Goal: Entertainment & Leisure: Consume media (video, audio)

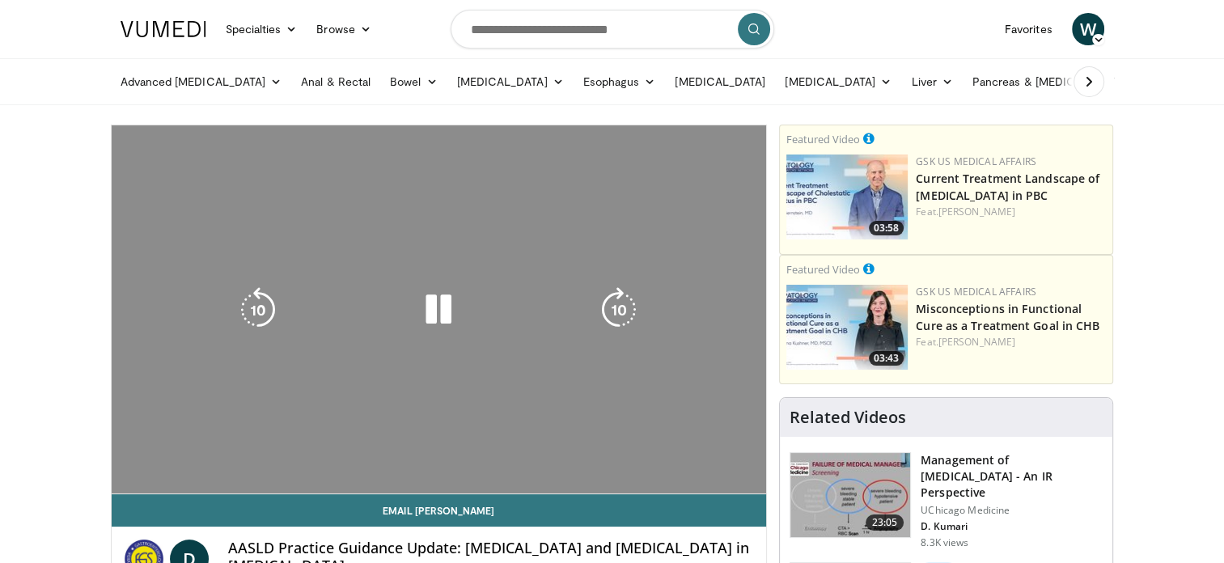
click at [658, 195] on div "10 seconds Tap to unmute" at bounding box center [440, 309] width 656 height 368
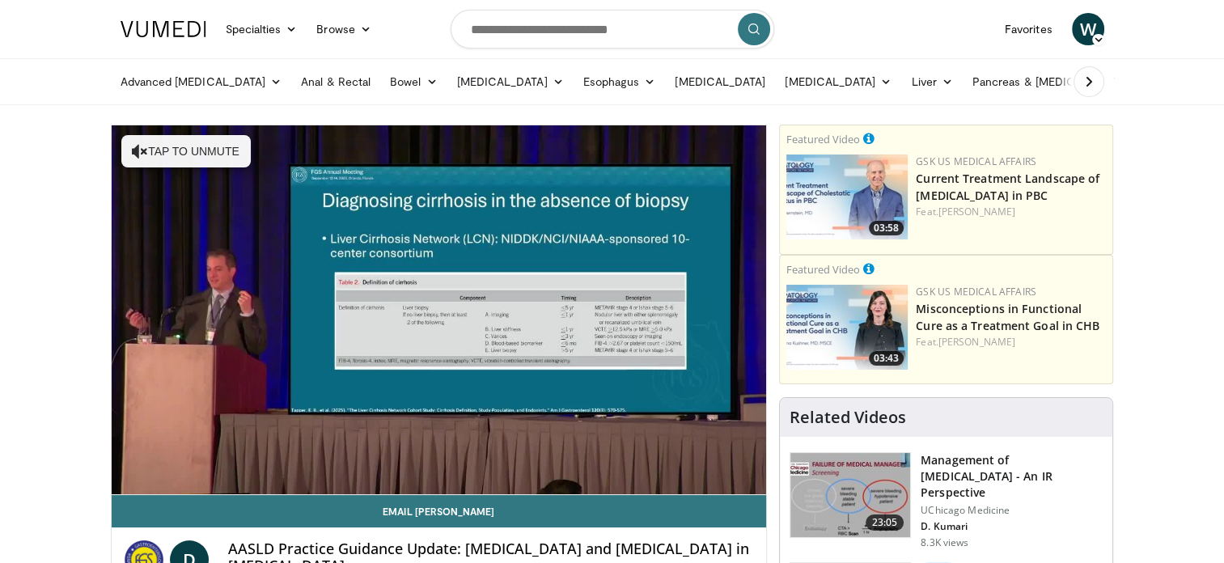
drag, startPoint x: 155, startPoint y: 478, endPoint x: 146, endPoint y: 476, distance: 10.0
click at [146, 476] on div "10 seconds Tap to unmute" at bounding box center [440, 309] width 656 height 369
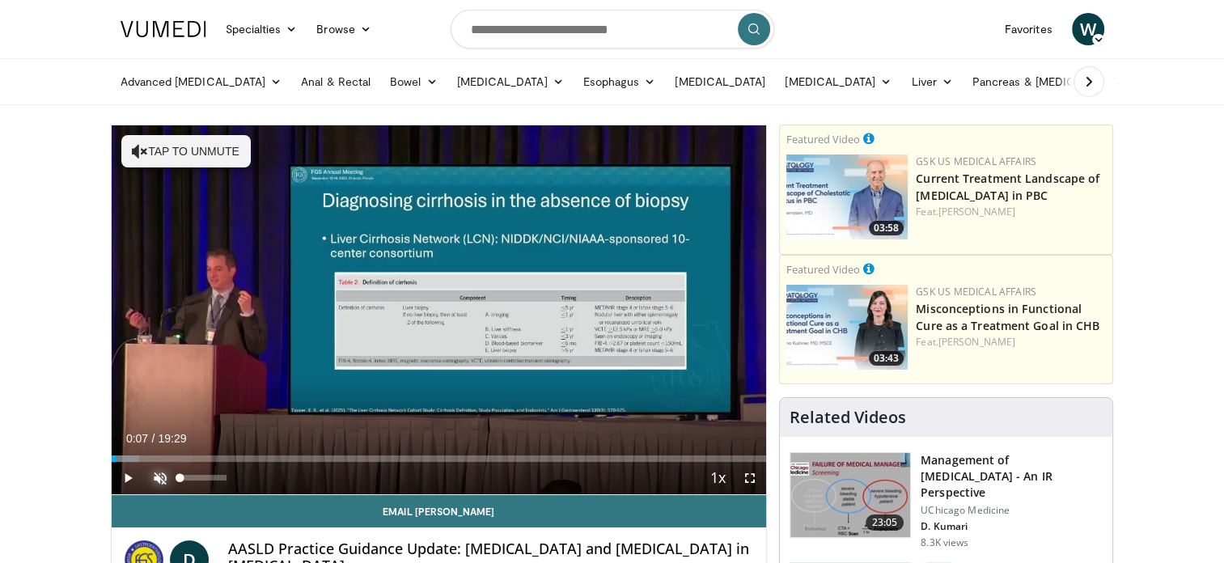
click at [153, 476] on span "Video Player" at bounding box center [160, 478] width 32 height 32
click at [133, 477] on span "Video Player" at bounding box center [128, 478] width 32 height 32
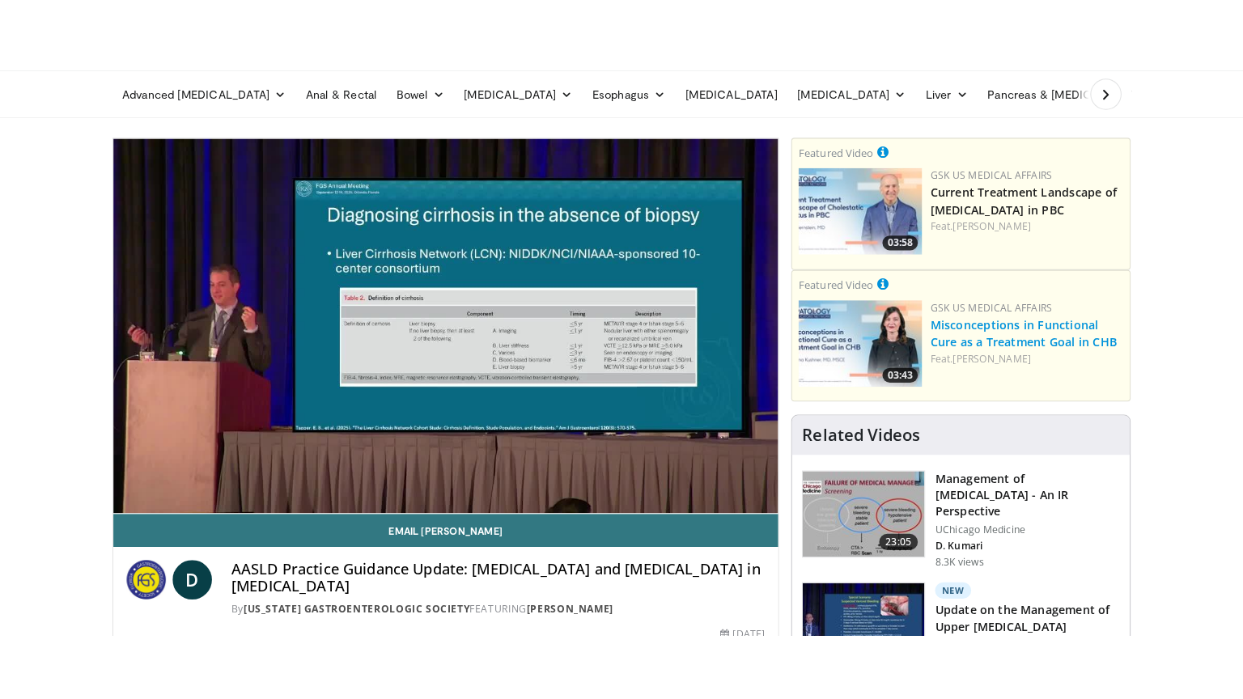
scroll to position [15, 0]
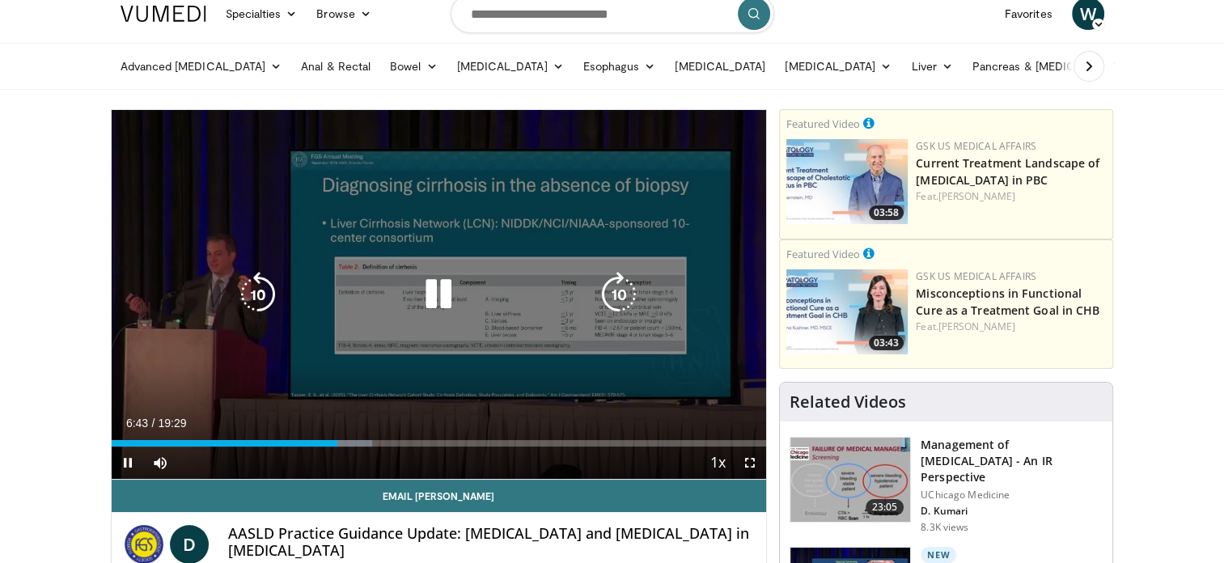
click at [447, 291] on icon "Video Player" at bounding box center [438, 294] width 45 height 45
click at [437, 289] on icon "Video Player" at bounding box center [438, 294] width 45 height 45
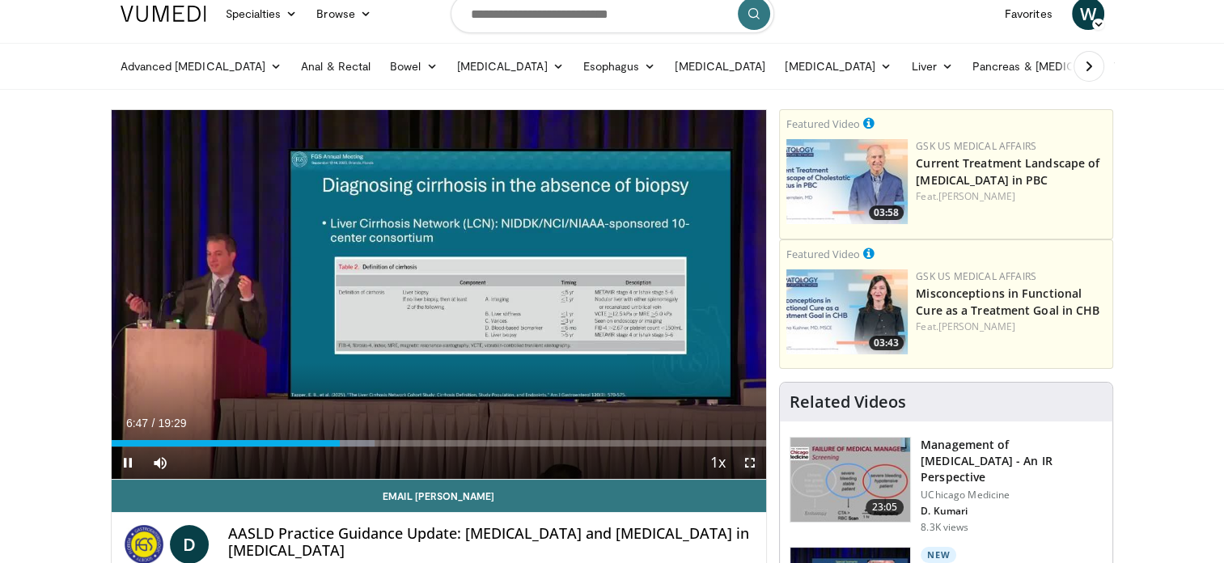
click at [751, 465] on span "Video Player" at bounding box center [750, 463] width 32 height 32
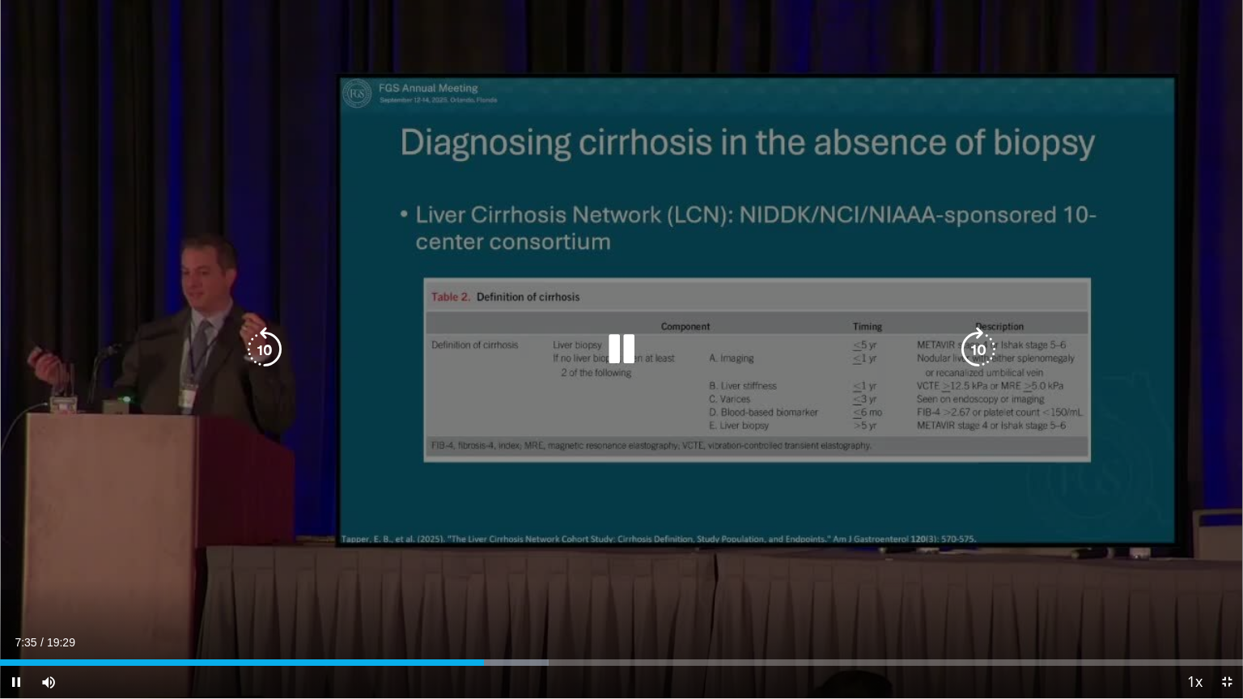
click at [617, 338] on icon "Video Player" at bounding box center [621, 349] width 45 height 45
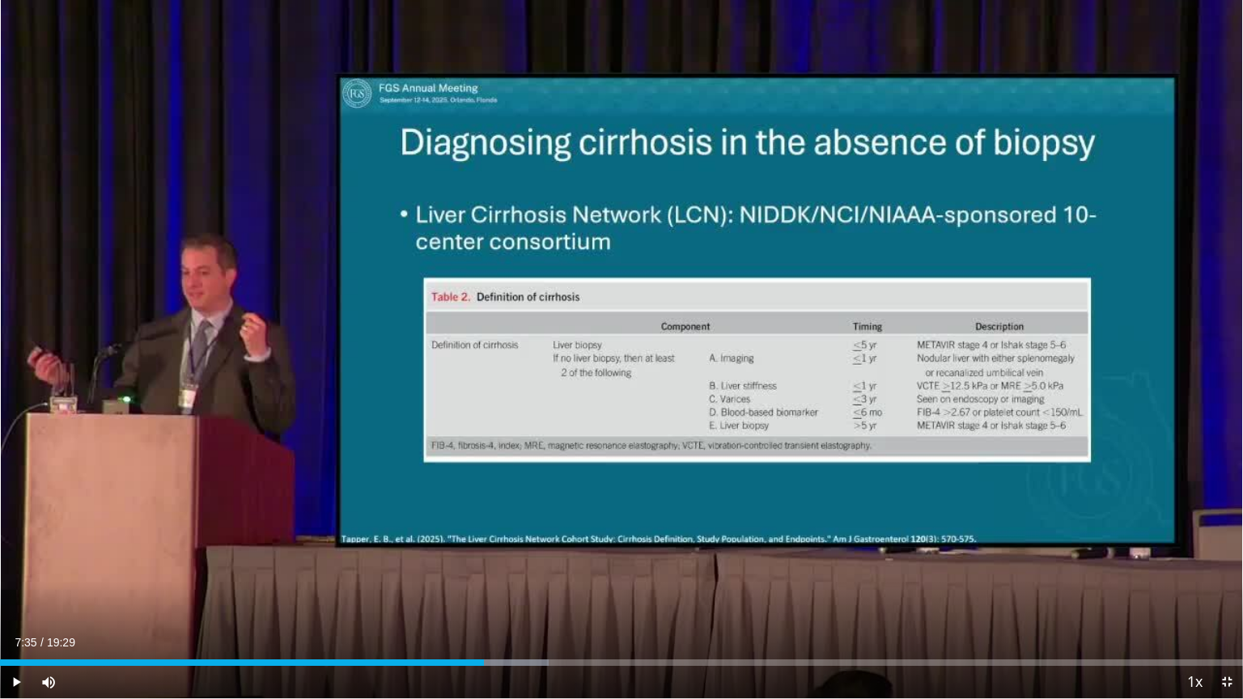
click at [617, 338] on div "10 seconds Tap to unmute" at bounding box center [621, 349] width 1243 height 698
click at [617, 338] on button "Video Player" at bounding box center [621, 349] width 32 height 32
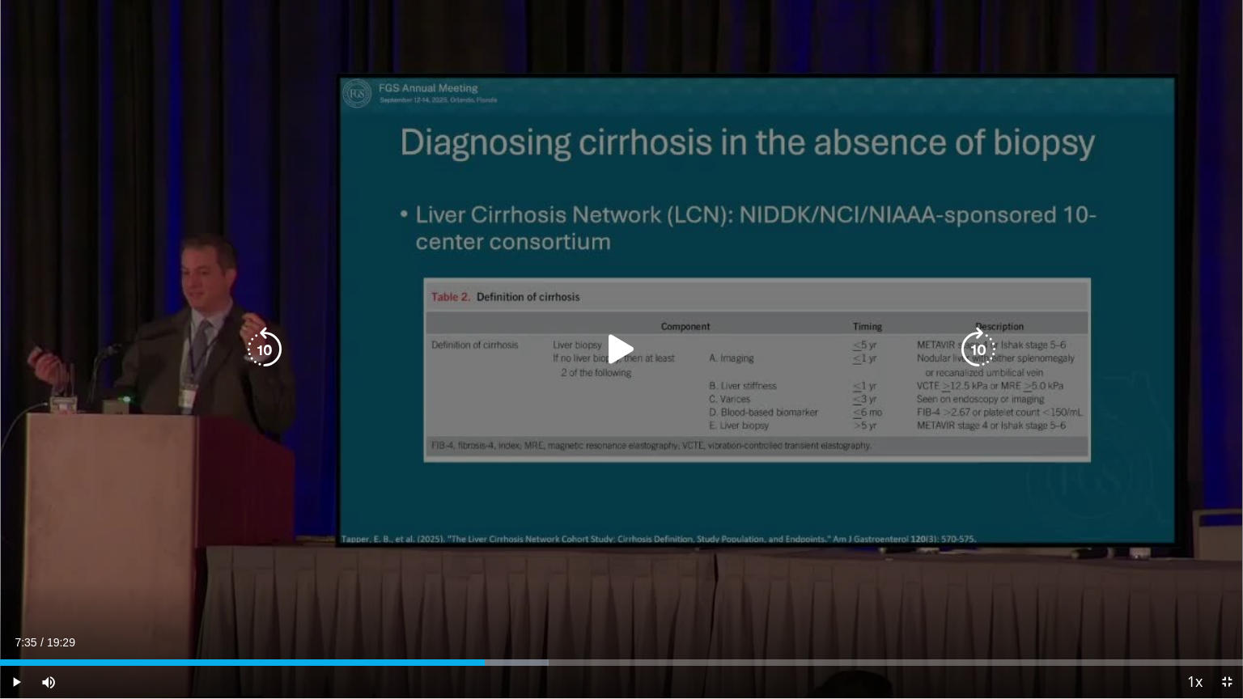
click at [617, 338] on button "Video Player" at bounding box center [621, 349] width 32 height 32
click at [619, 336] on icon "Video Player" at bounding box center [621, 349] width 45 height 45
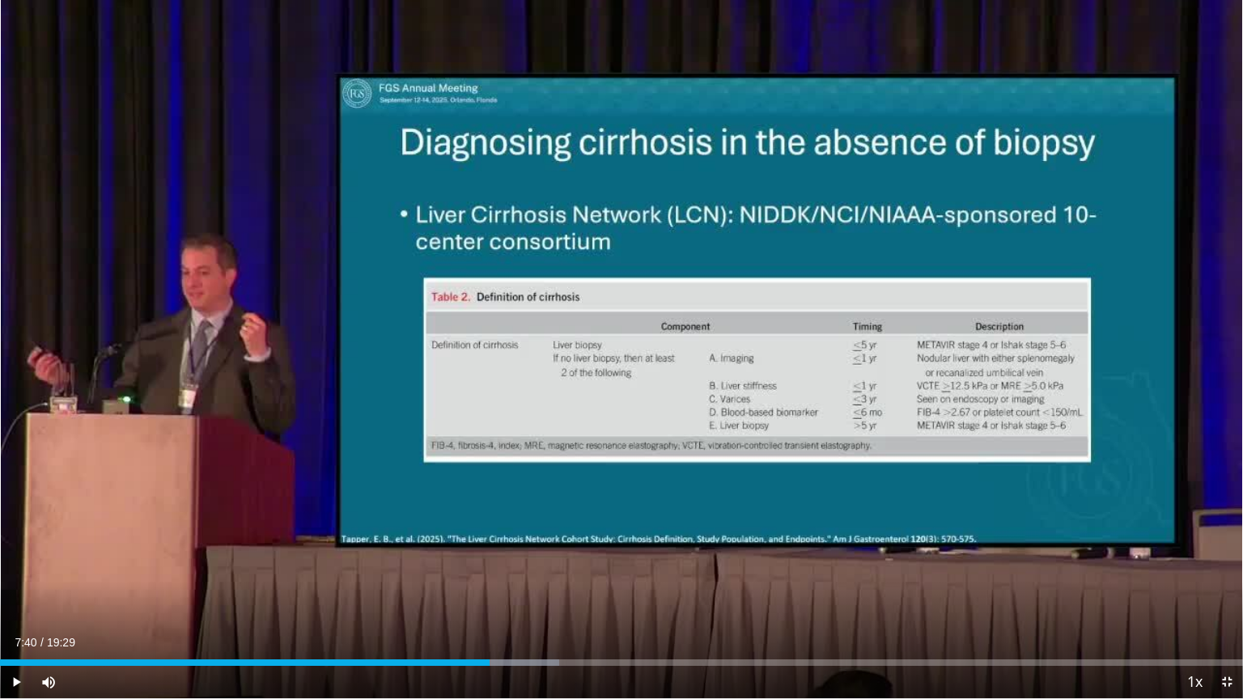
click at [619, 336] on div "10 seconds Tap to unmute" at bounding box center [621, 349] width 1243 height 698
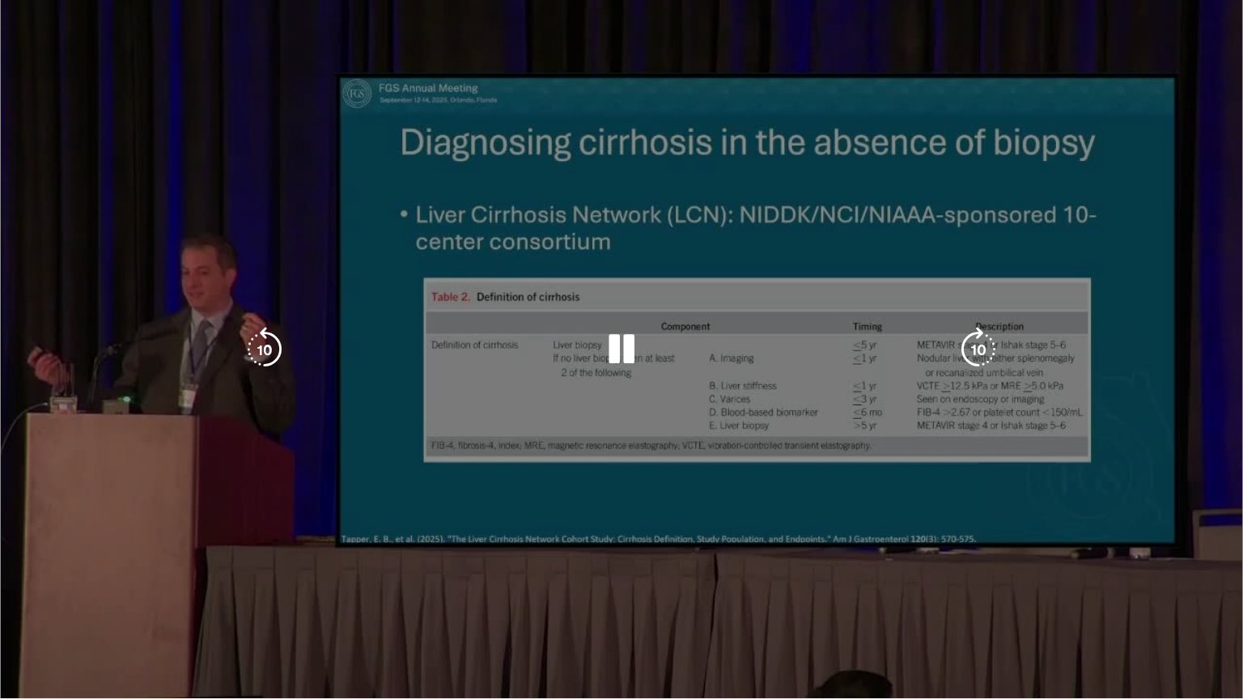
drag, startPoint x: 619, startPoint y: 336, endPoint x: 564, endPoint y: 372, distance: 66.0
click at [564, 372] on div "10 seconds Tap to unmute" at bounding box center [621, 349] width 1243 height 698
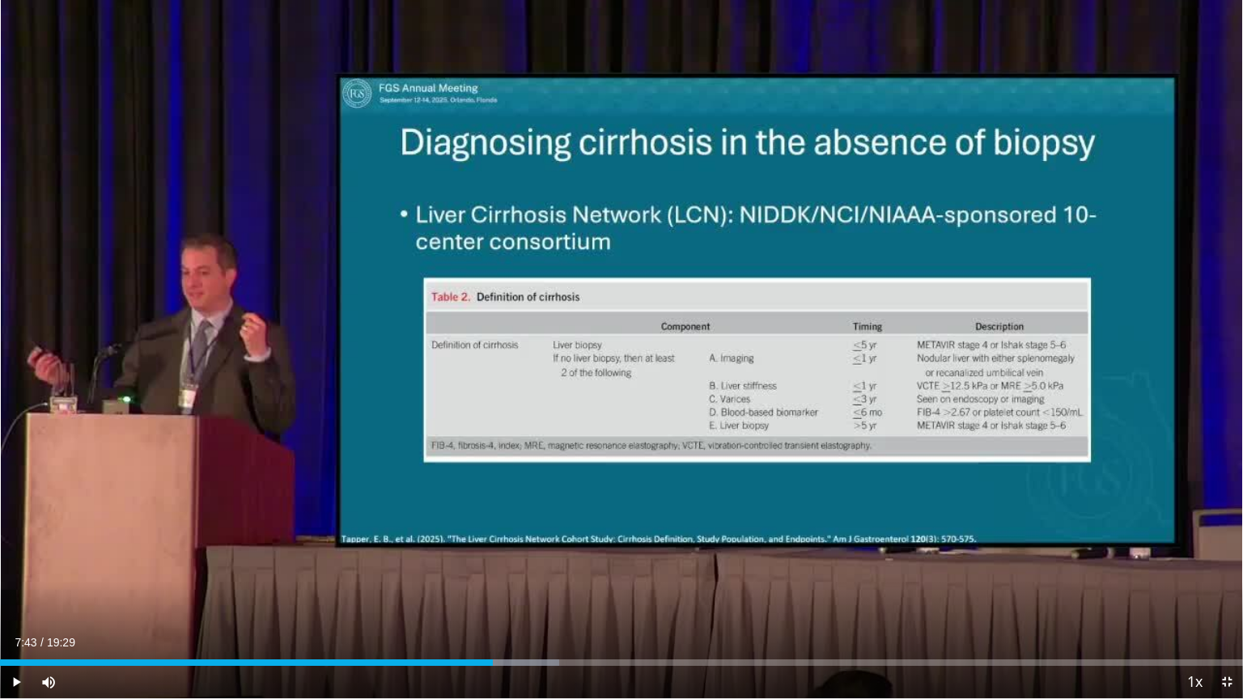
click at [728, 382] on div "10 seconds Tap to unmute" at bounding box center [621, 349] width 1243 height 698
drag, startPoint x: 657, startPoint y: 377, endPoint x: 512, endPoint y: 361, distance: 145.8
click at [512, 361] on div "10 seconds Tap to unmute" at bounding box center [621, 349] width 1243 height 698
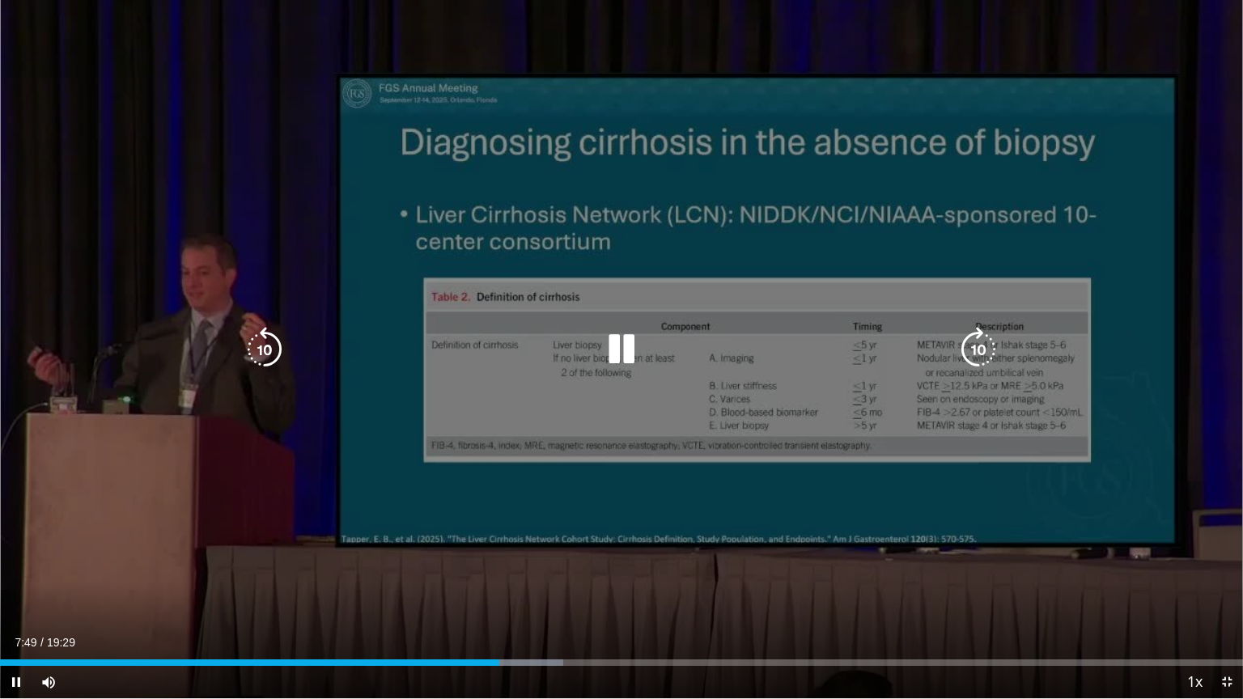
click at [615, 346] on icon "Video Player" at bounding box center [621, 349] width 45 height 45
drag, startPoint x: 615, startPoint y: 346, endPoint x: 476, endPoint y: 367, distance: 140.7
click at [476, 367] on div "10 seconds Tap to unmute" at bounding box center [621, 349] width 1243 height 698
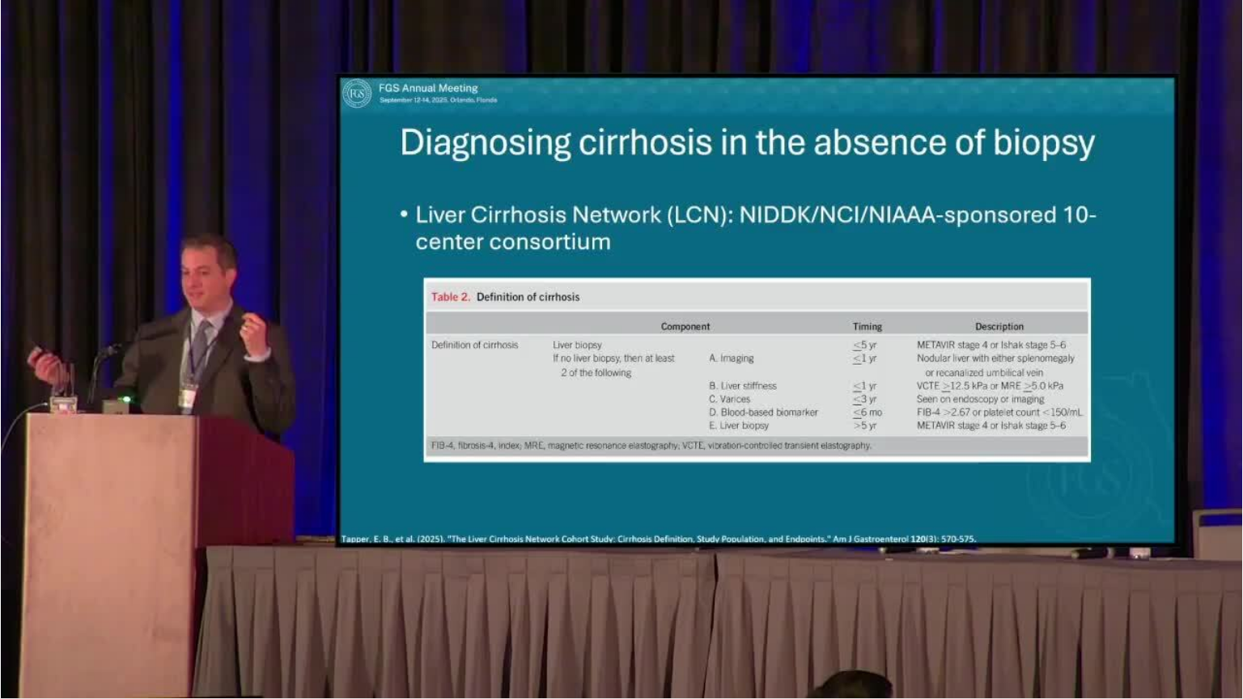
click at [476, 367] on div "10 seconds Tap to unmute" at bounding box center [621, 349] width 1243 height 698
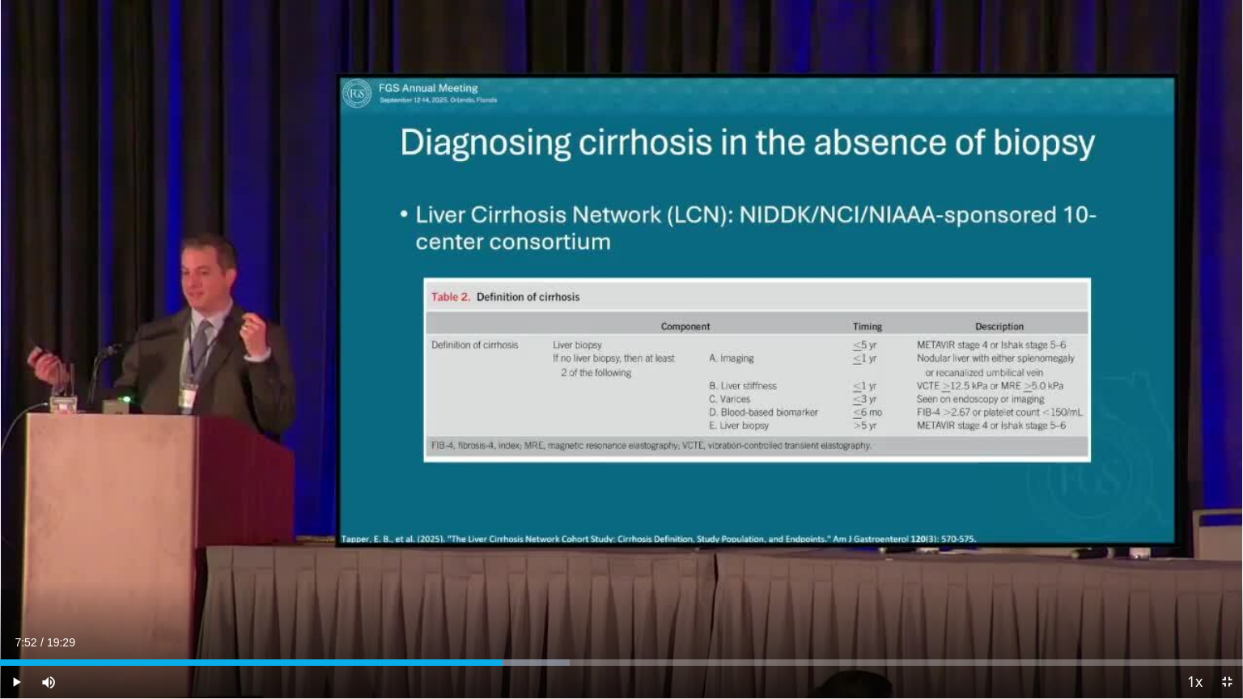
click at [476, 367] on div "10 seconds Tap to unmute" at bounding box center [621, 349] width 1243 height 698
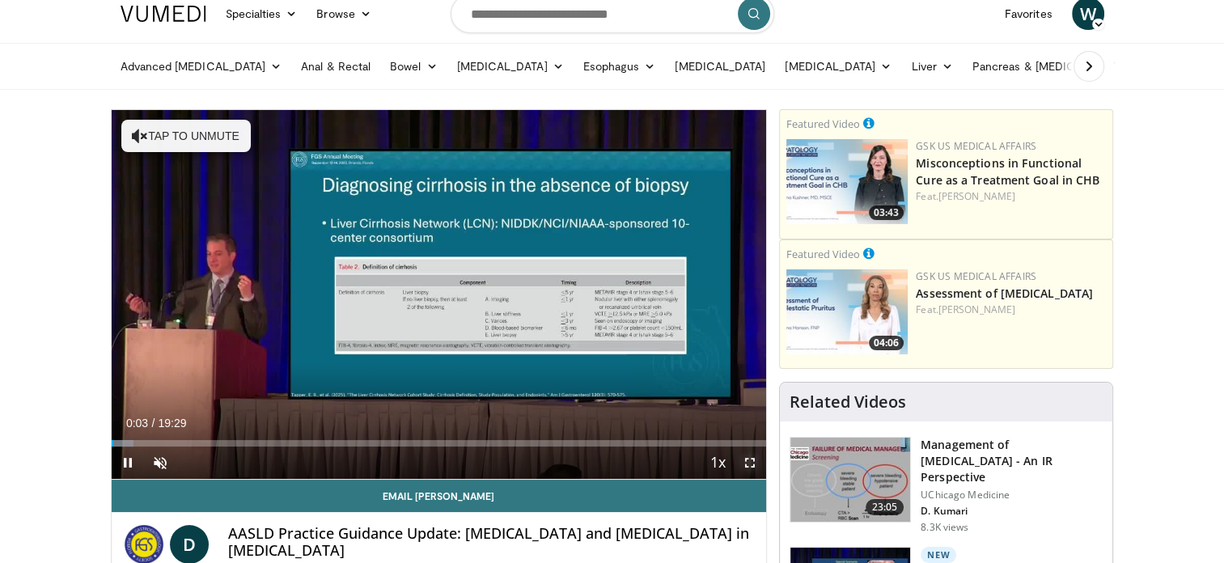
click at [749, 462] on span "Video Player" at bounding box center [750, 463] width 32 height 32
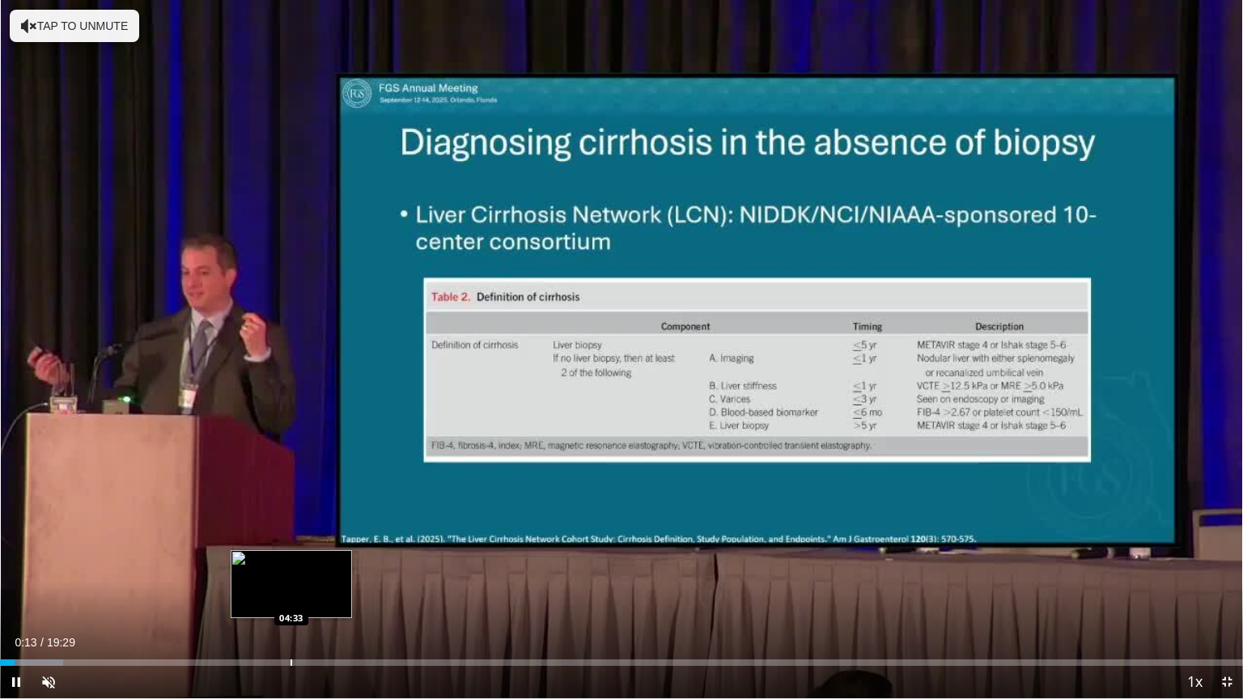
click at [291, 562] on div "Progress Bar" at bounding box center [292, 663] width 2 height 6
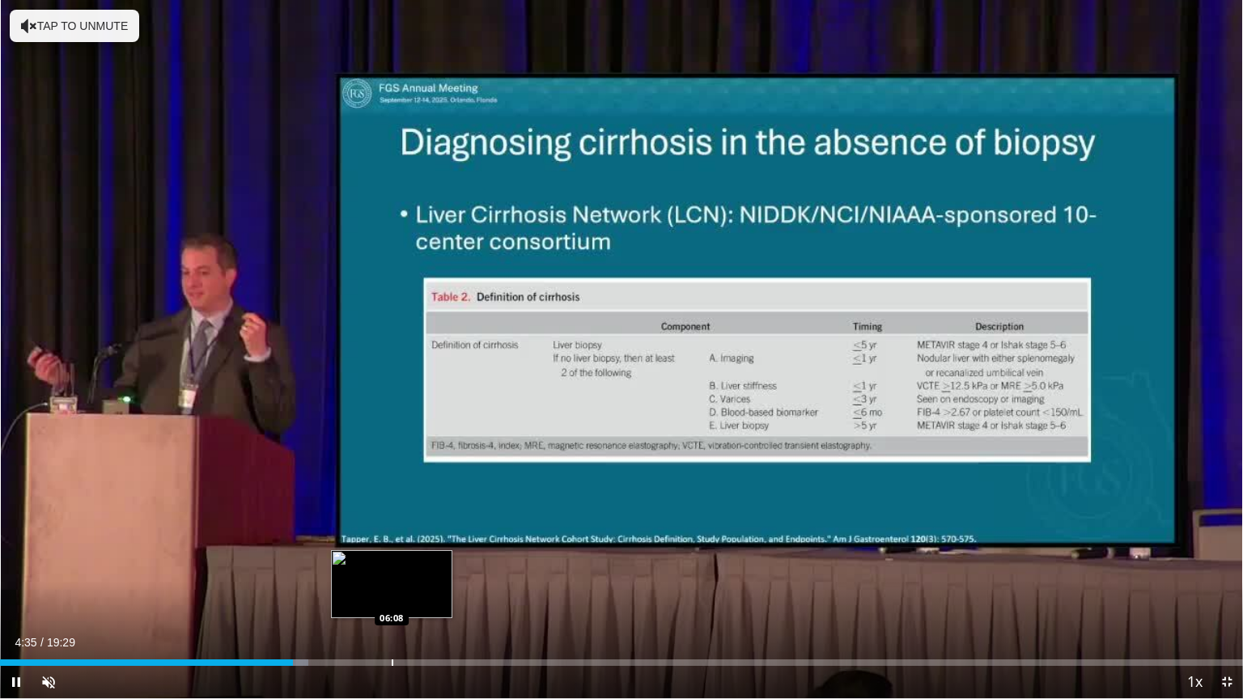
click at [392, 562] on video-js "**********" at bounding box center [621, 349] width 1243 height 699
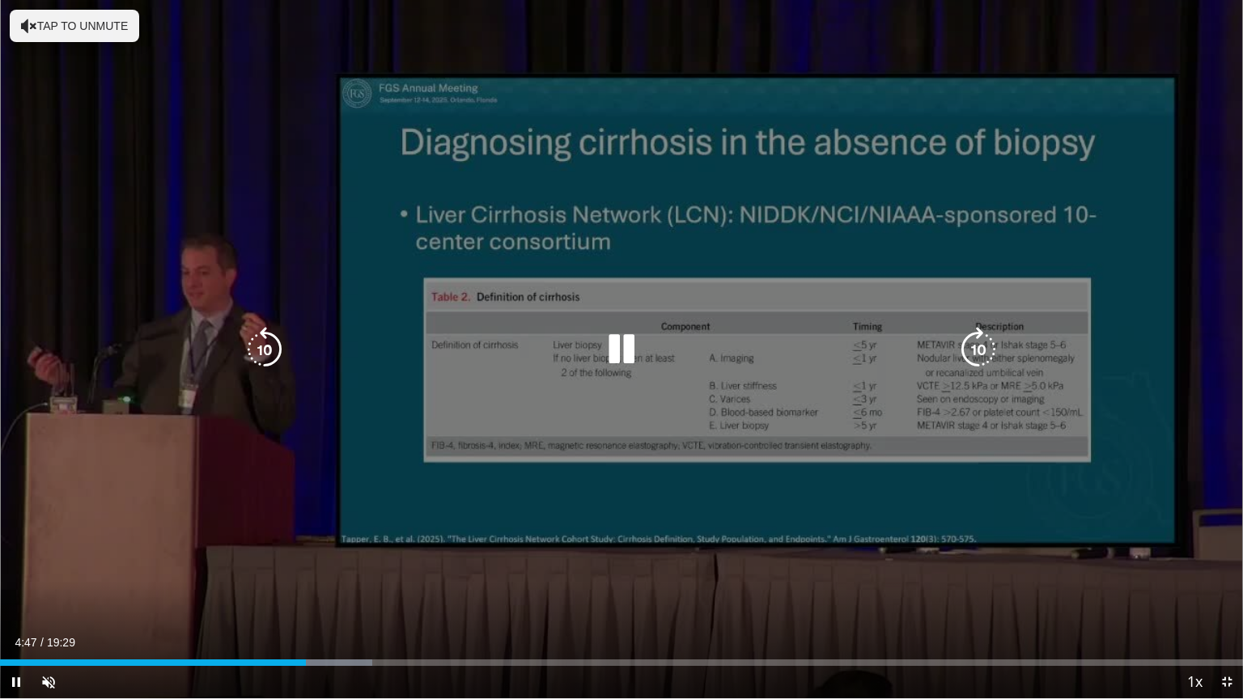
click at [621, 562] on div "10 seconds Tap to unmute" at bounding box center [621, 349] width 1243 height 698
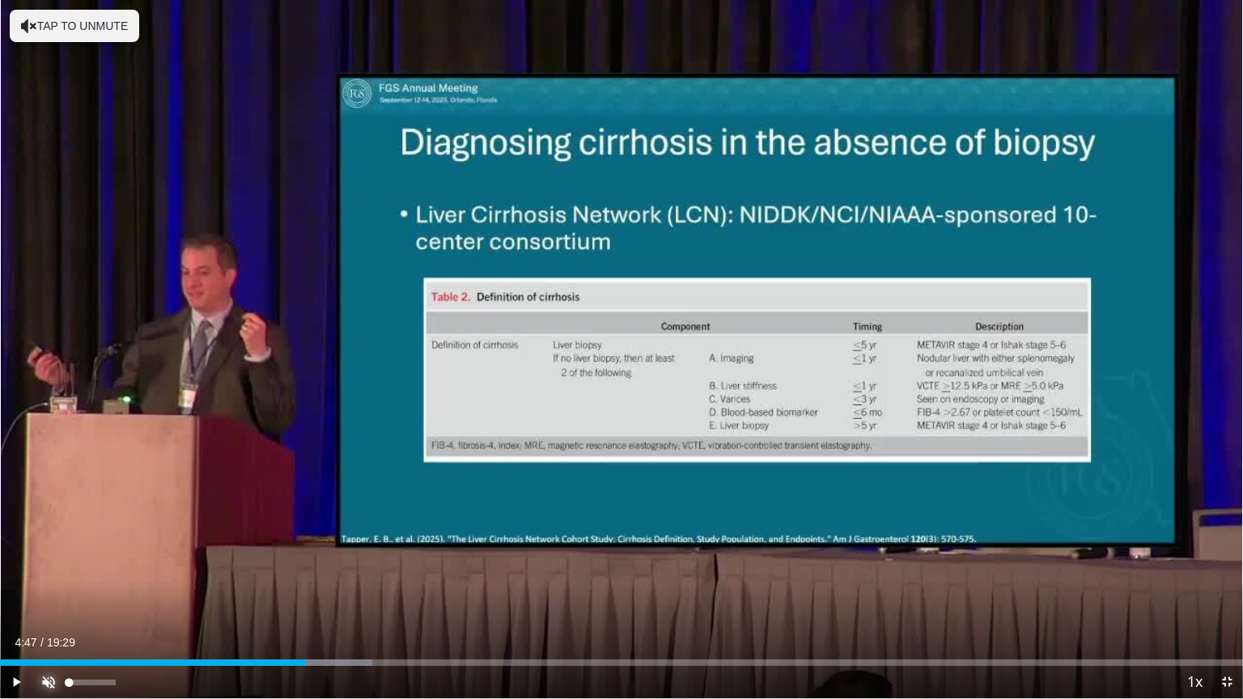
click at [49, 562] on span "Video Player" at bounding box center [48, 682] width 32 height 32
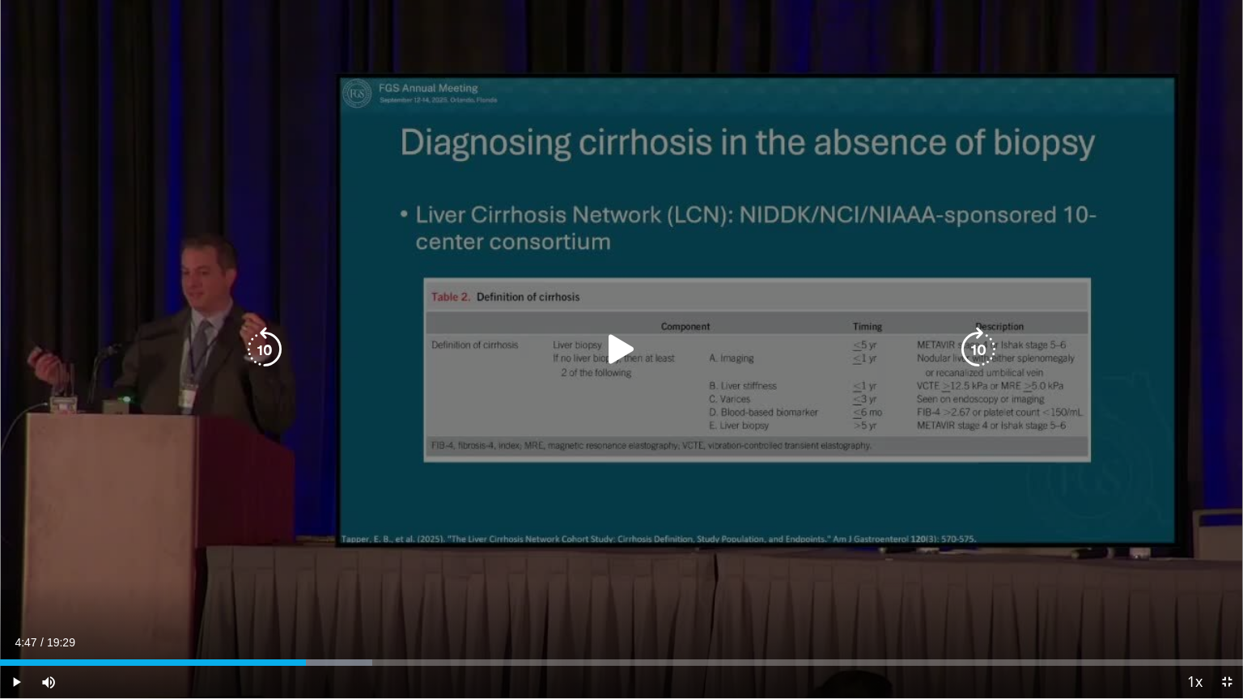
click at [626, 340] on icon "Video Player" at bounding box center [621, 349] width 45 height 45
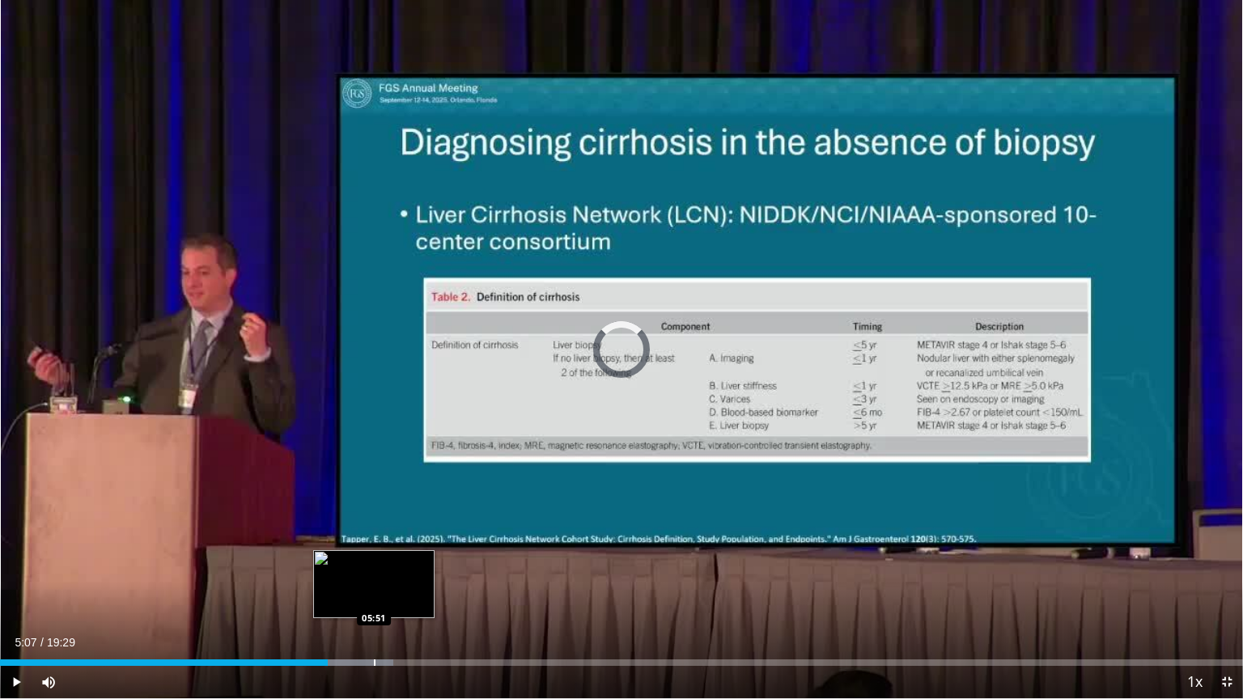
click at [373, 562] on div "Loaded : 31.65% 05:08 05:51" at bounding box center [621, 658] width 1243 height 15
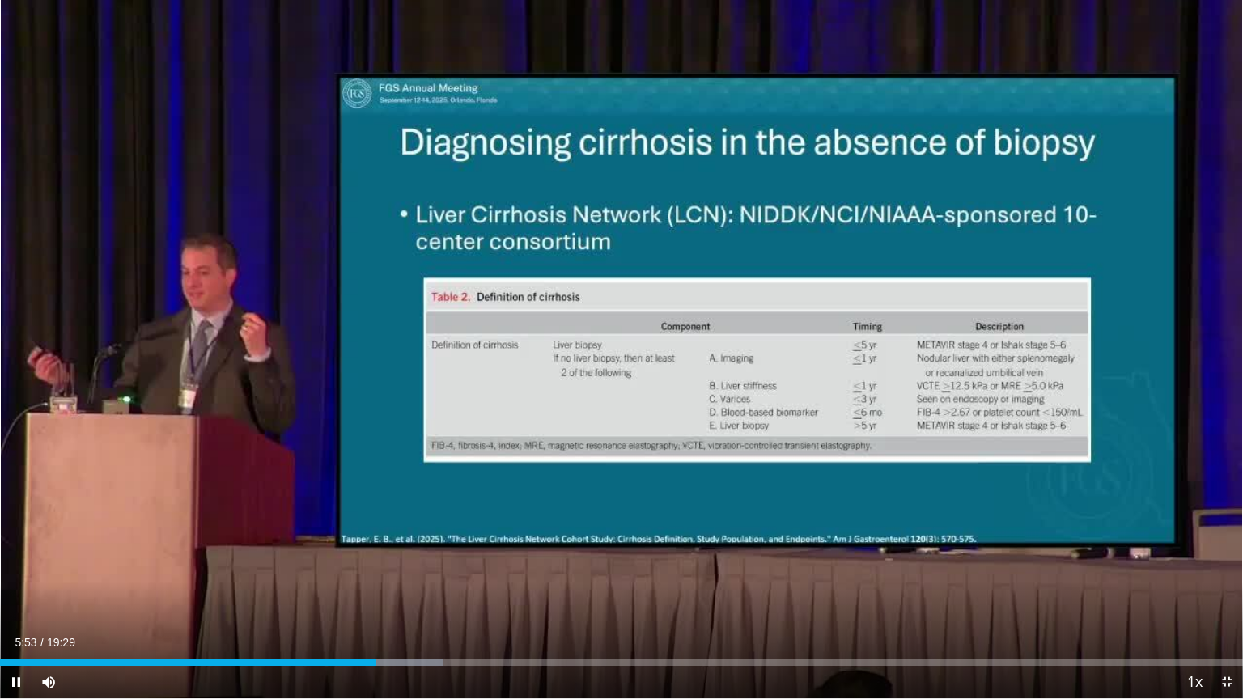
click at [440, 562] on div "Current Time 5:53 / Duration 19:29 Pause Skip Backward Skip Forward Mute 0% Loa…" at bounding box center [621, 682] width 1243 height 32
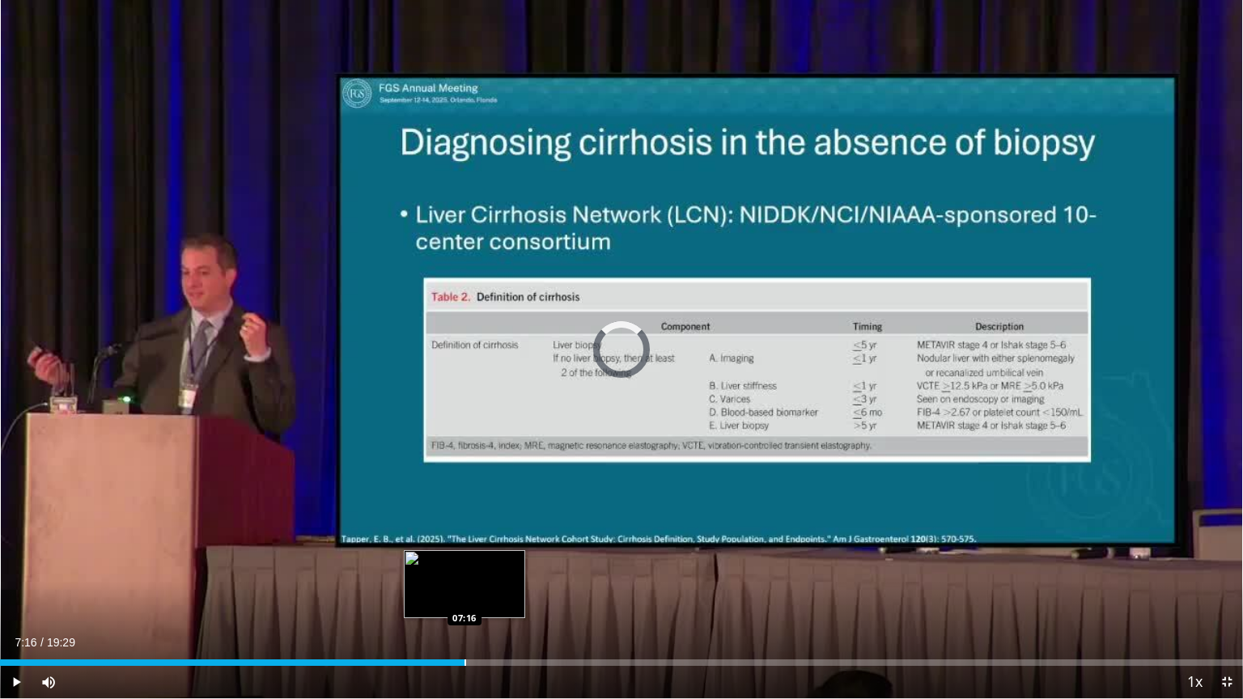
click at [464, 562] on div "Loaded : 35.64% 07:16 07:16" at bounding box center [621, 658] width 1243 height 15
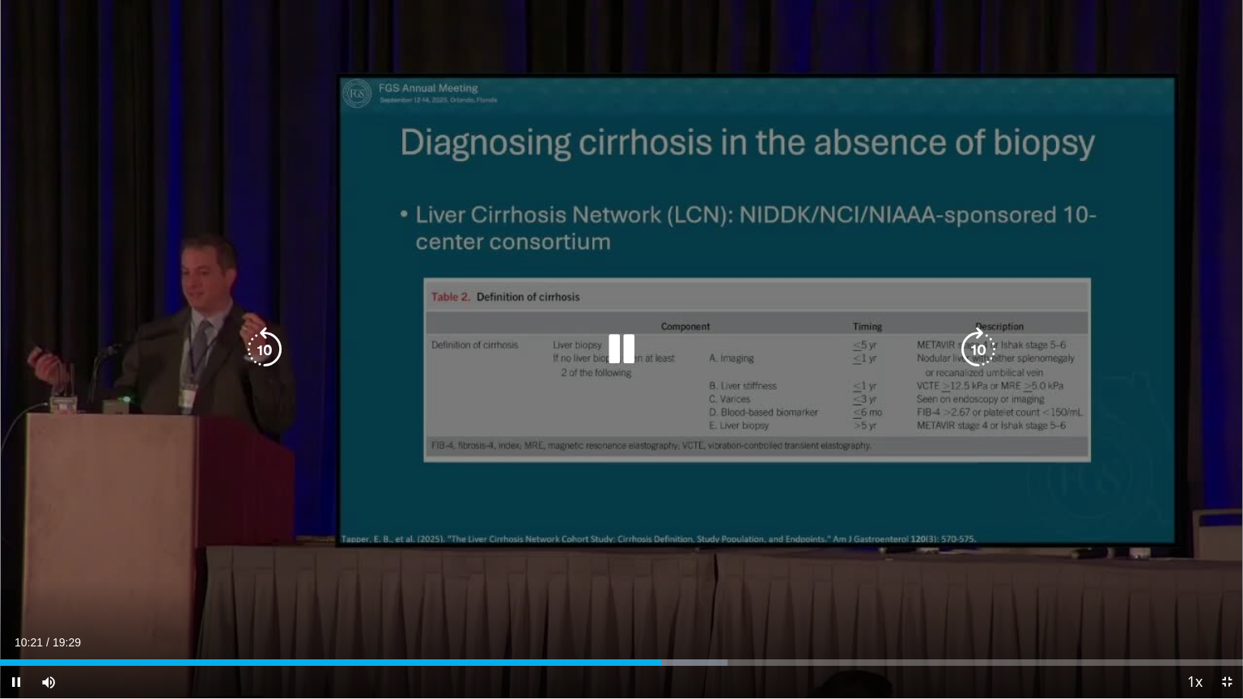
click at [621, 353] on icon "Video Player" at bounding box center [621, 349] width 45 height 45
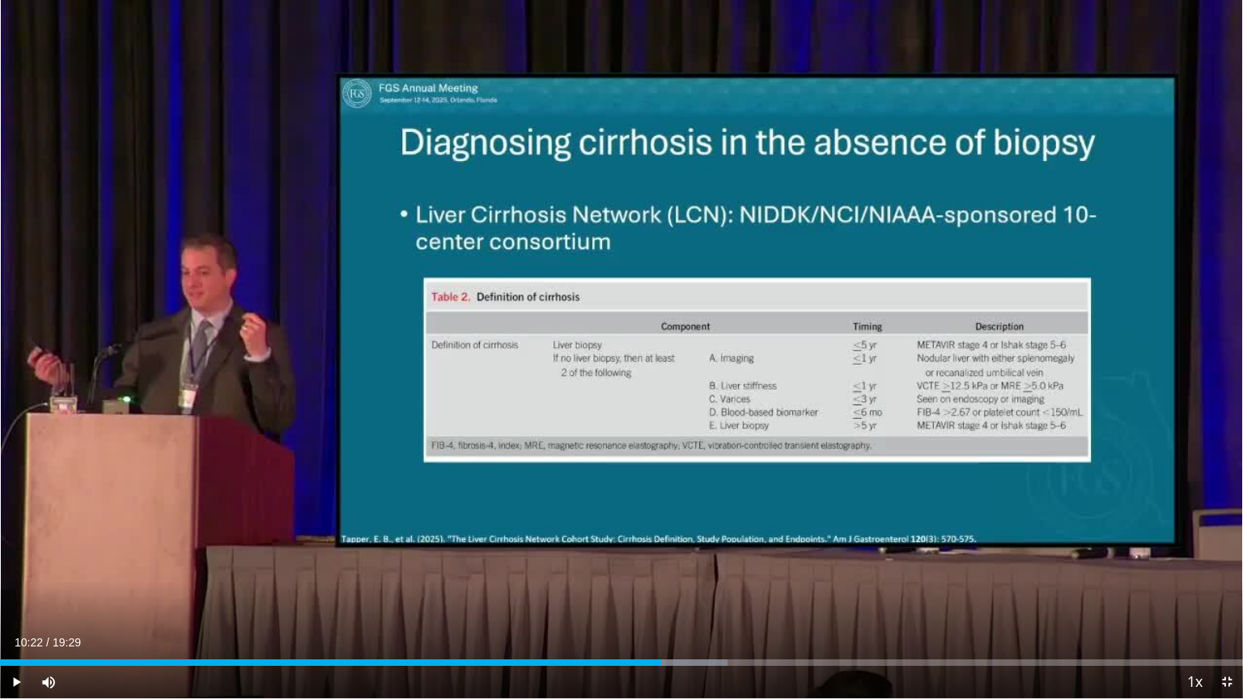
click at [621, 353] on div "10 seconds Tap to unmute" at bounding box center [621, 349] width 1243 height 698
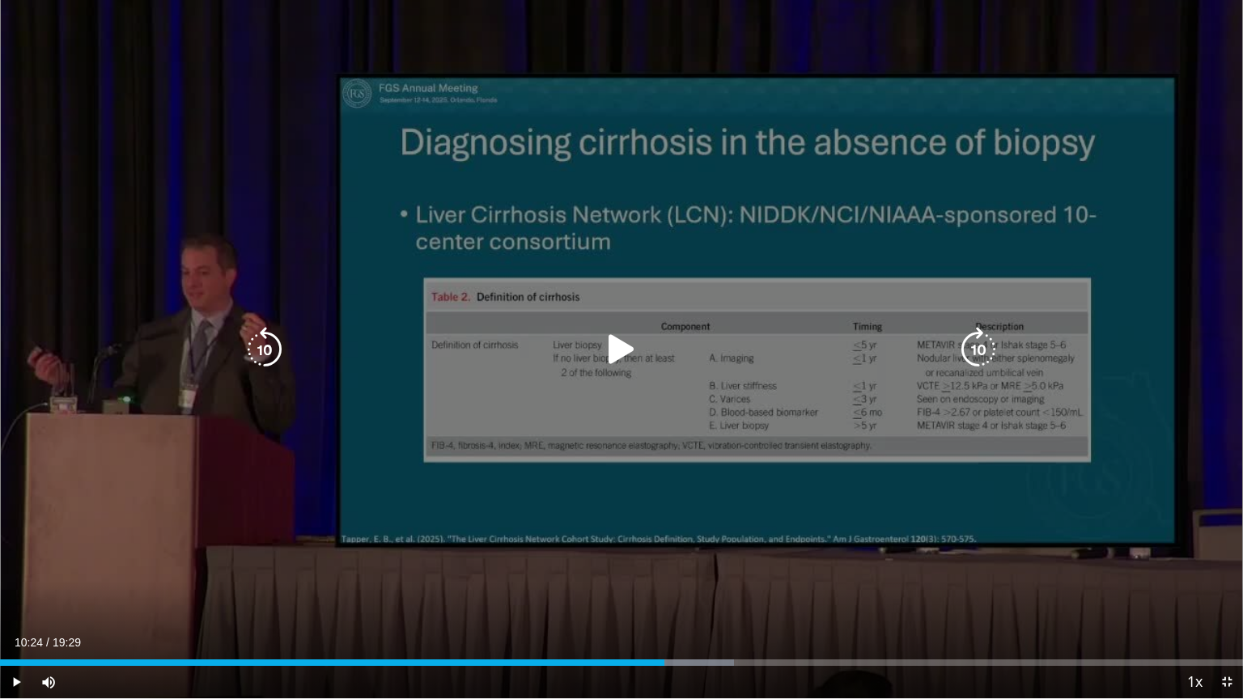
click at [615, 357] on icon "Video Player" at bounding box center [621, 349] width 45 height 45
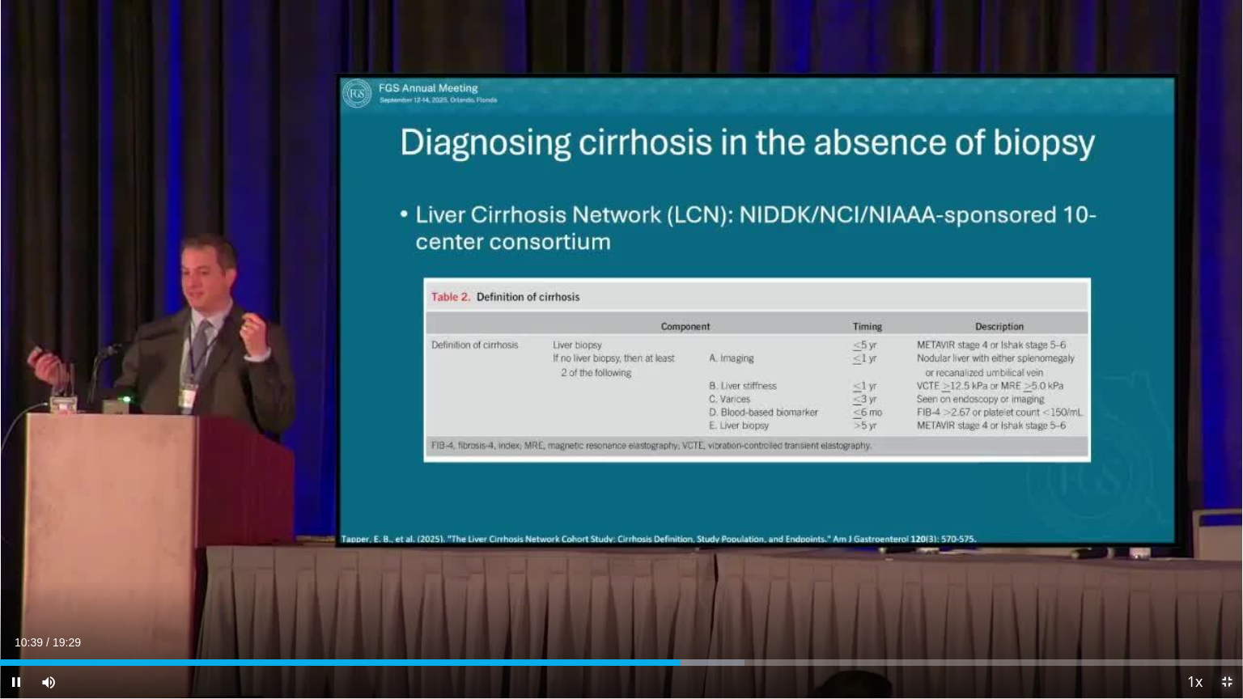
click at [1224, 562] on span "Video Player" at bounding box center [1227, 682] width 32 height 32
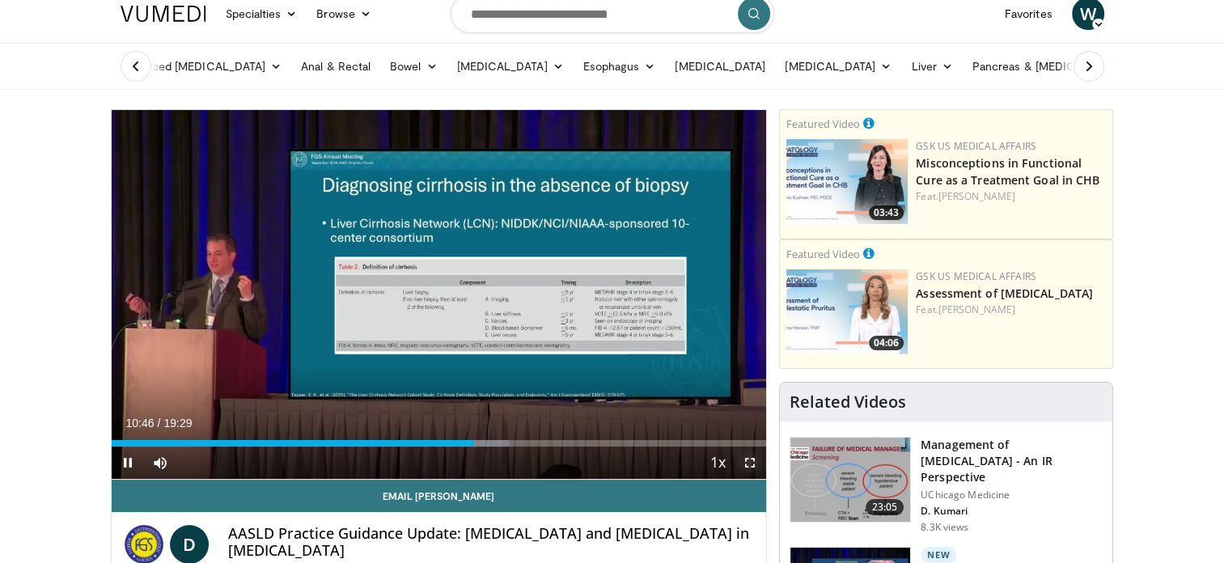
click at [750, 457] on span "Video Player" at bounding box center [750, 463] width 32 height 32
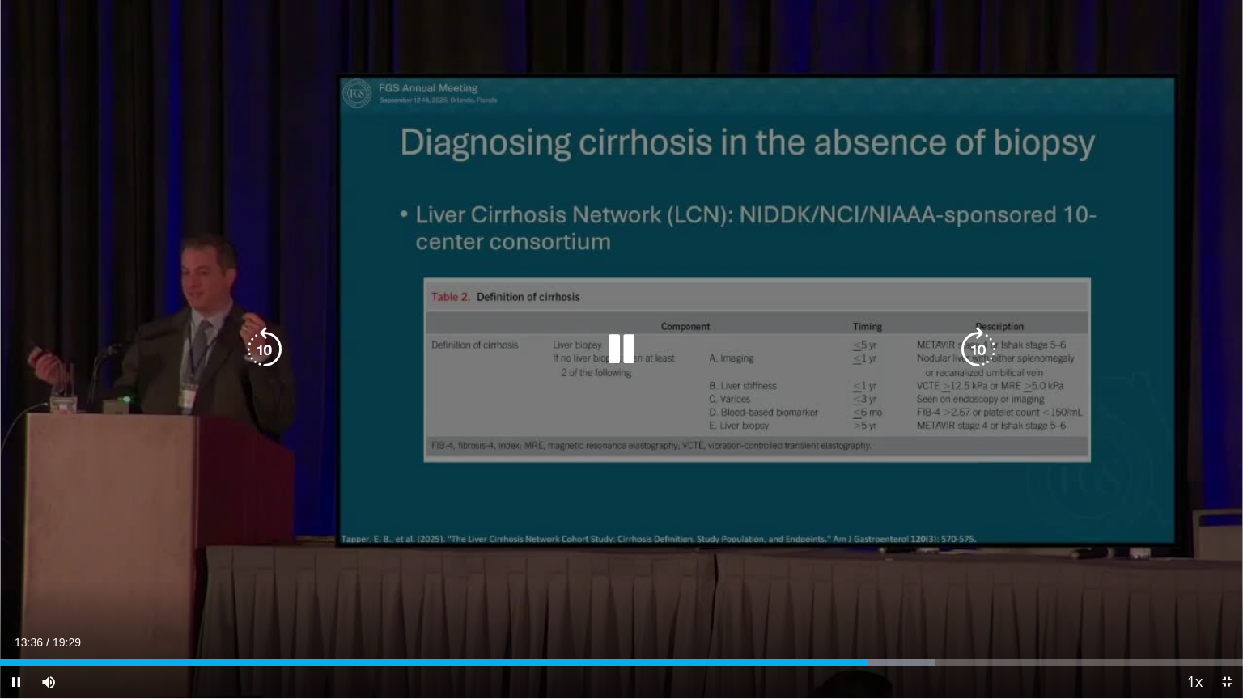
click at [622, 353] on icon "Video Player" at bounding box center [621, 349] width 45 height 45
click at [617, 343] on icon "Video Player" at bounding box center [621, 349] width 45 height 45
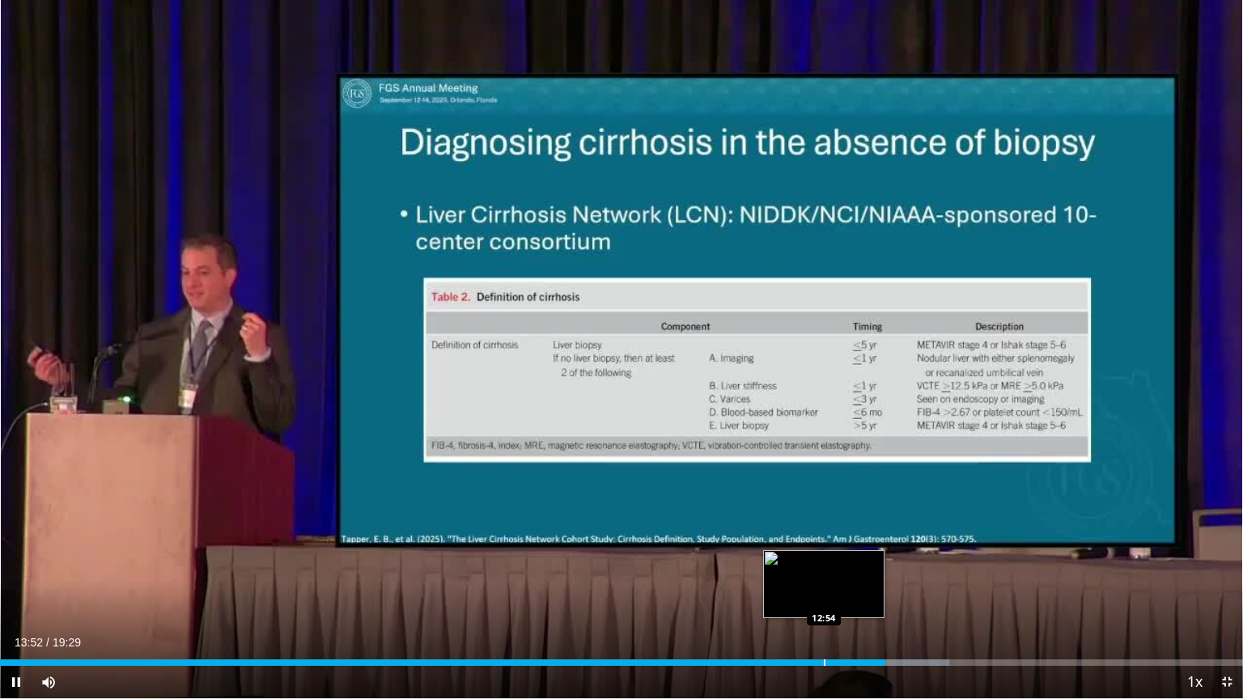
click at [824, 562] on div "Progress Bar" at bounding box center [825, 663] width 2 height 6
click at [824, 562] on video-js "**********" at bounding box center [621, 349] width 1243 height 699
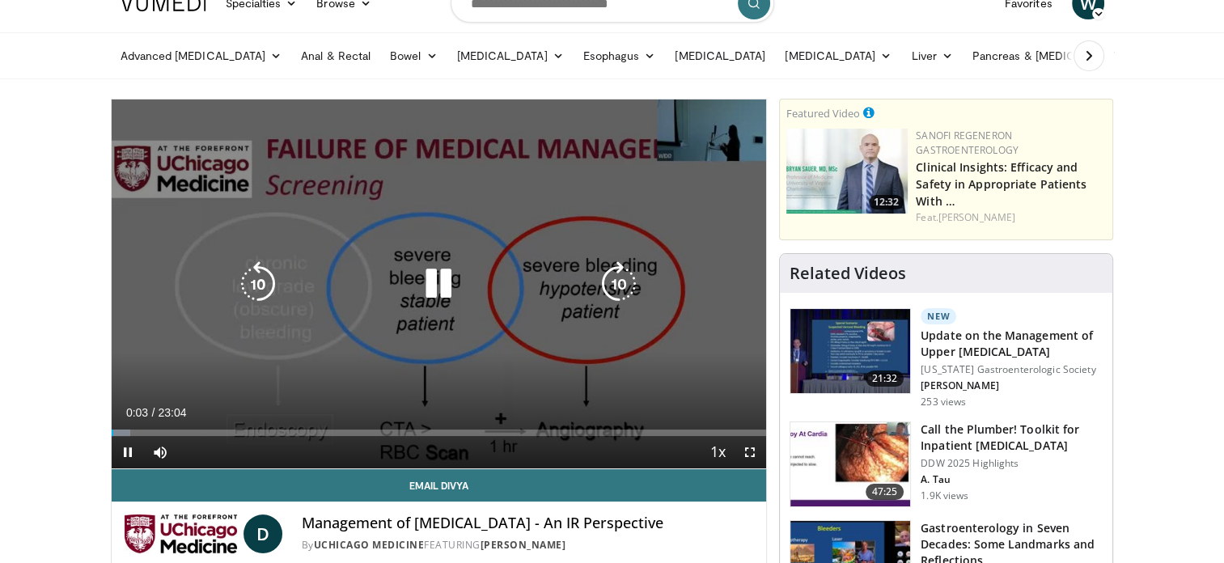
scroll to position [26, 0]
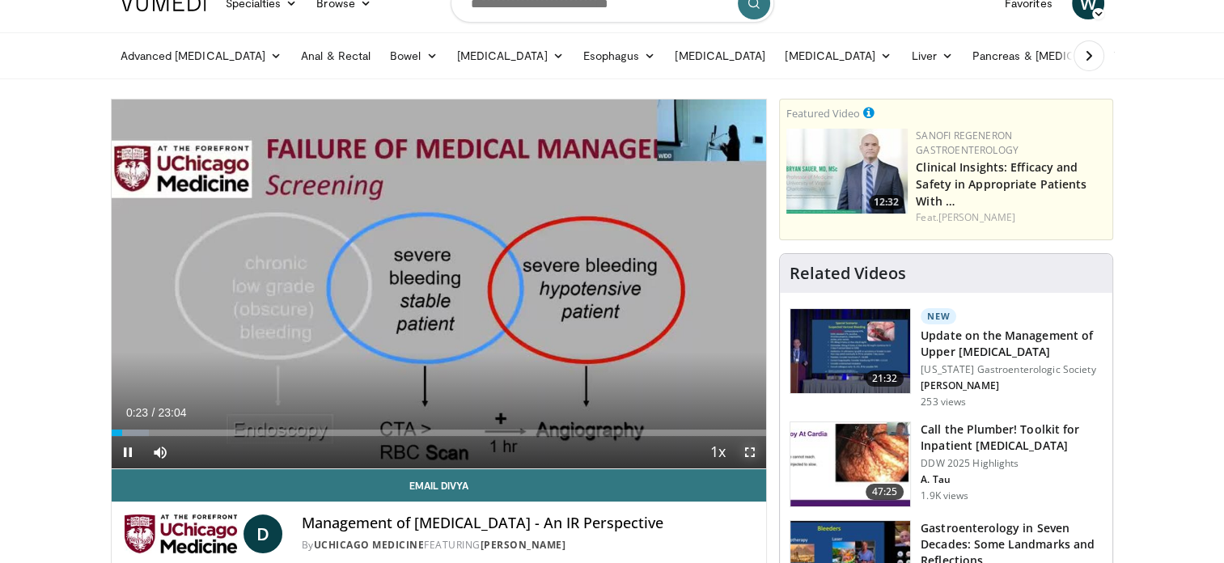
click at [753, 456] on span "Video Player" at bounding box center [750, 452] width 32 height 32
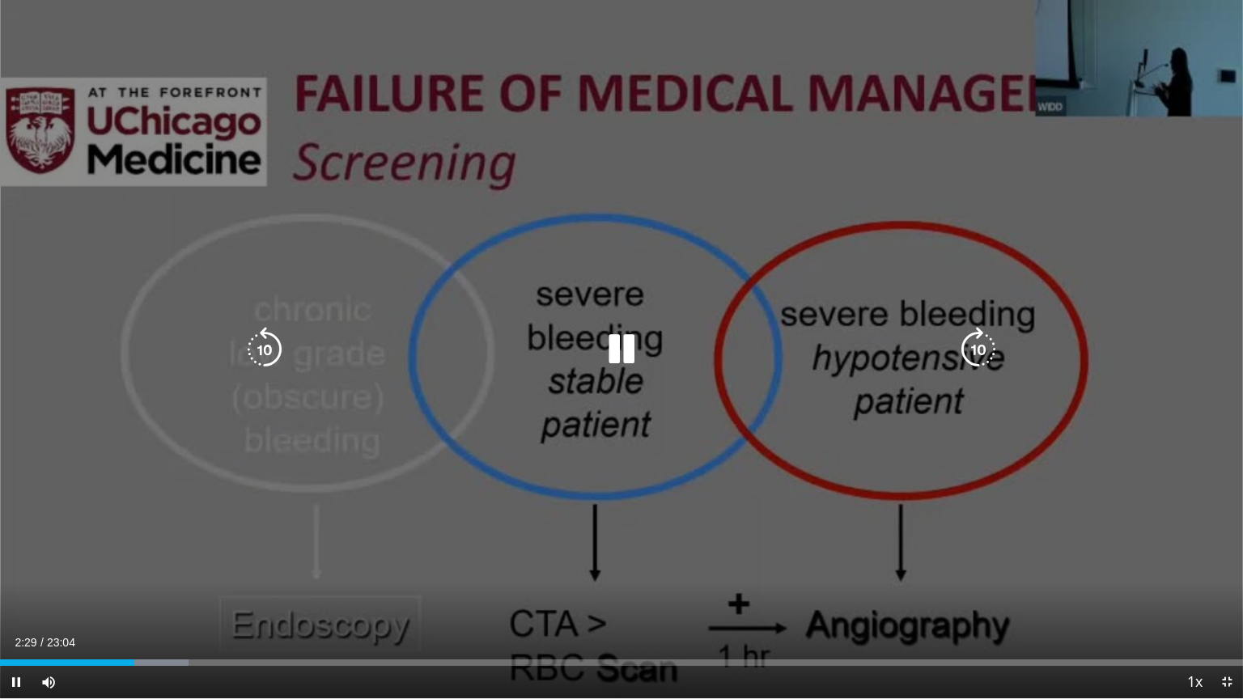
click at [624, 353] on icon "Video Player" at bounding box center [621, 349] width 45 height 45
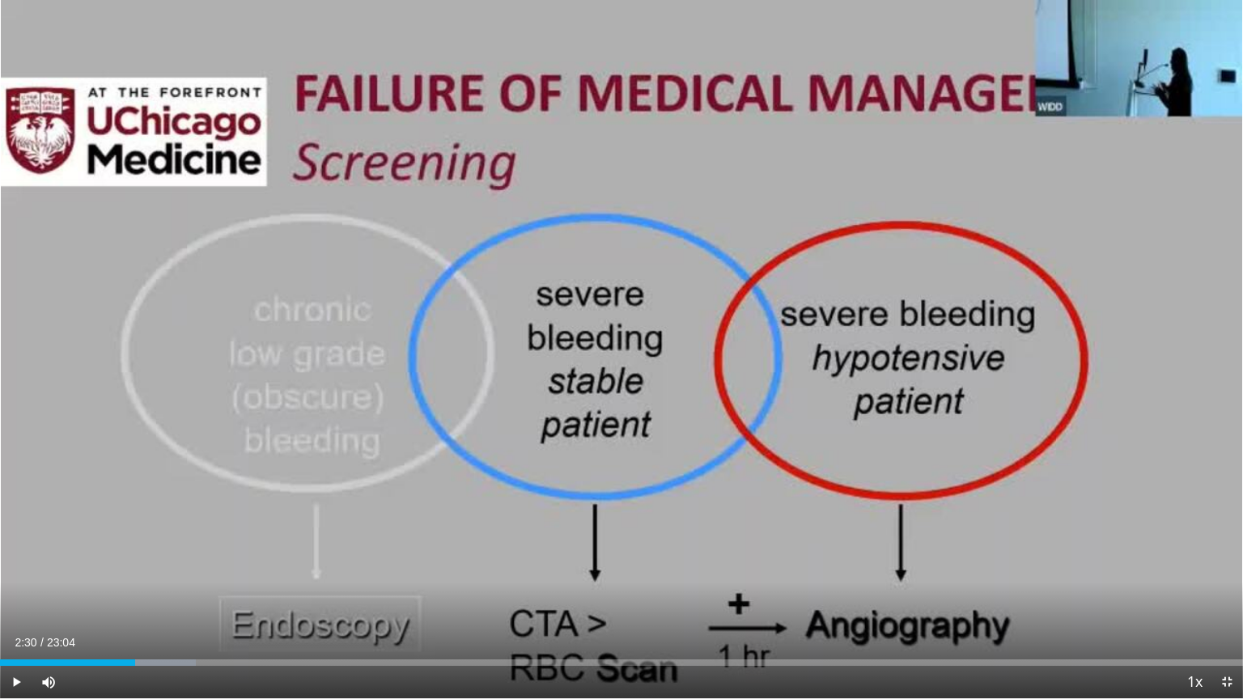
click at [742, 240] on div "10 seconds Tap to unmute" at bounding box center [621, 349] width 1243 height 698
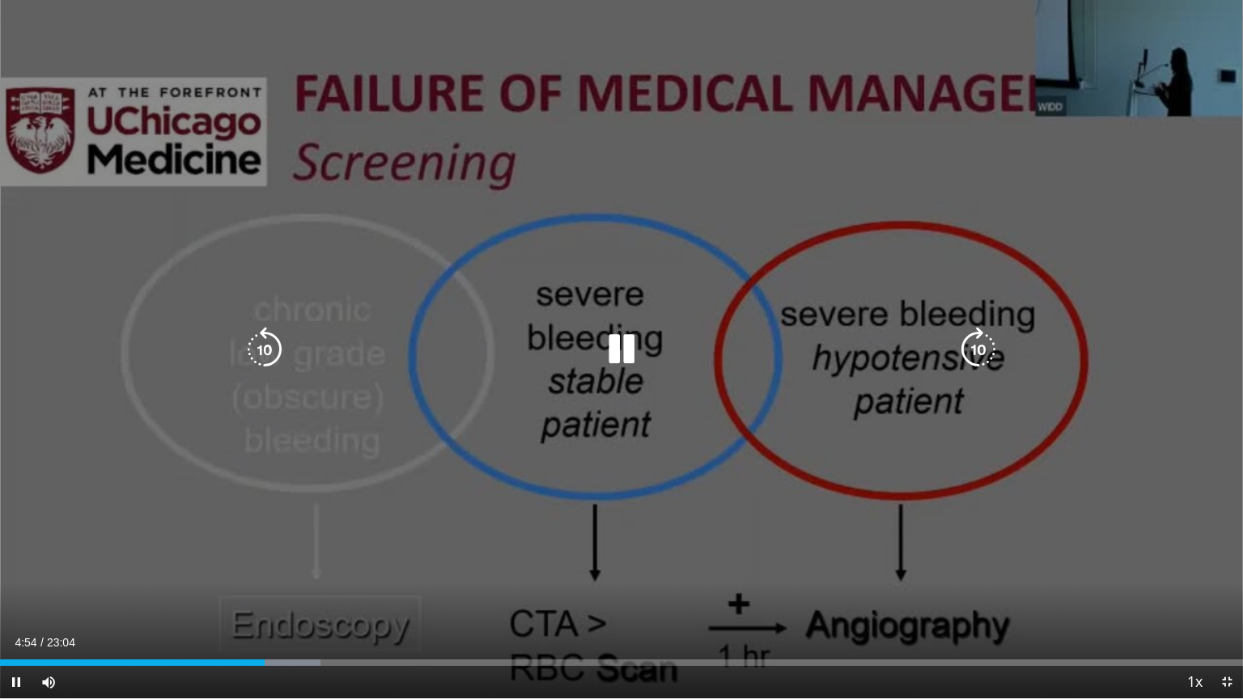
click at [1120, 388] on div "10 seconds Tap to unmute" at bounding box center [621, 349] width 1243 height 698
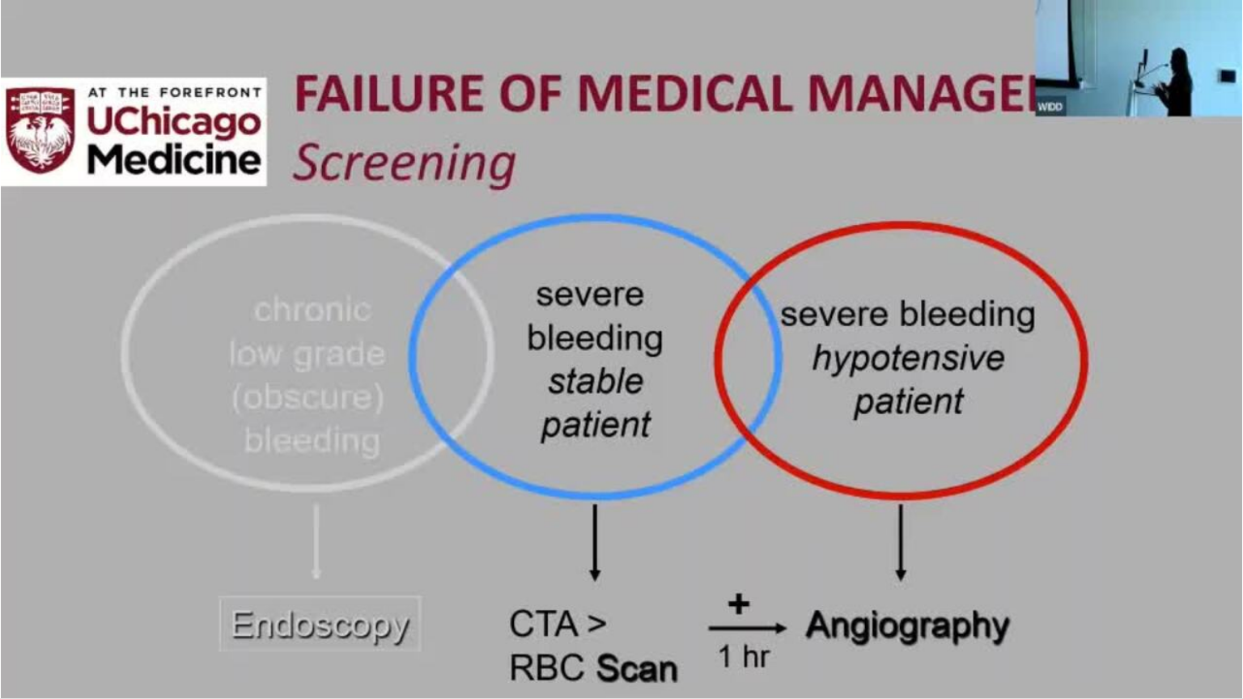
click at [1120, 388] on div "10 seconds Tap to unmute" at bounding box center [621, 349] width 1243 height 698
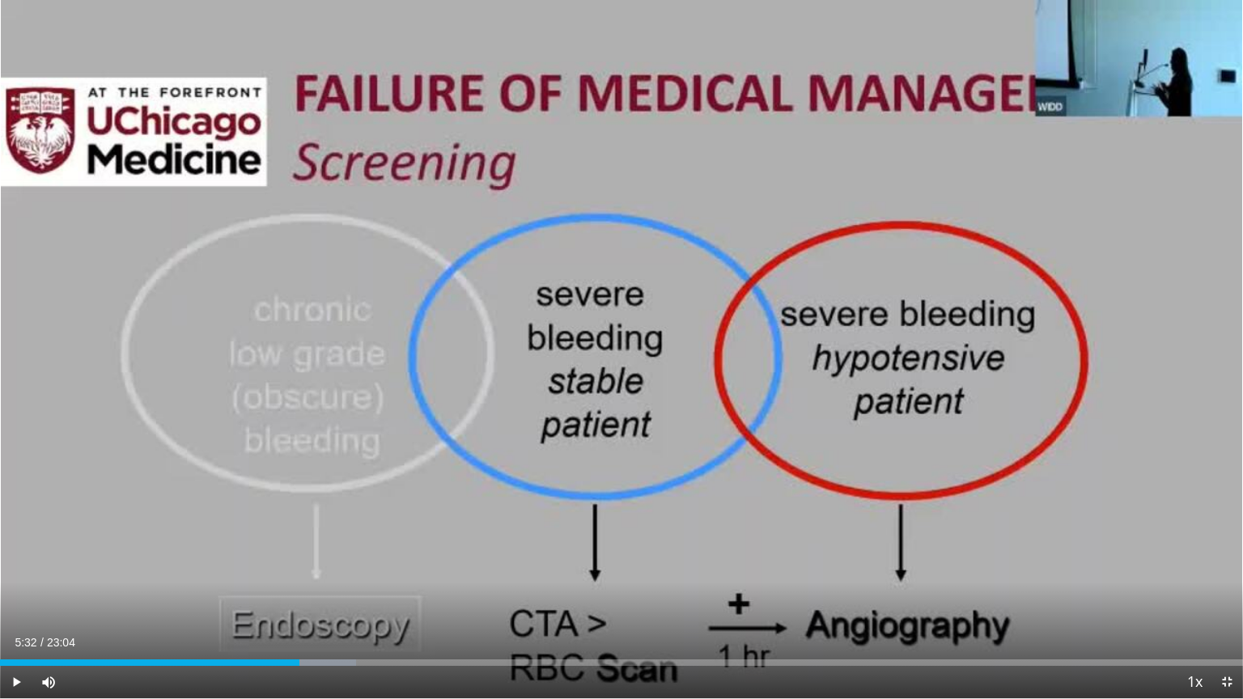
click at [1120, 388] on div "10 seconds Tap to unmute" at bounding box center [621, 349] width 1243 height 698
click at [1224, 562] on span "Video Player" at bounding box center [1227, 682] width 32 height 32
